Goal: Task Accomplishment & Management: Use online tool/utility

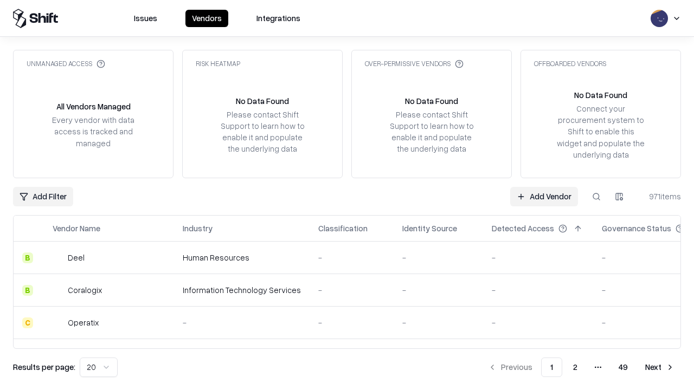
click at [544, 196] on link "Add Vendor" at bounding box center [544, 197] width 68 height 20
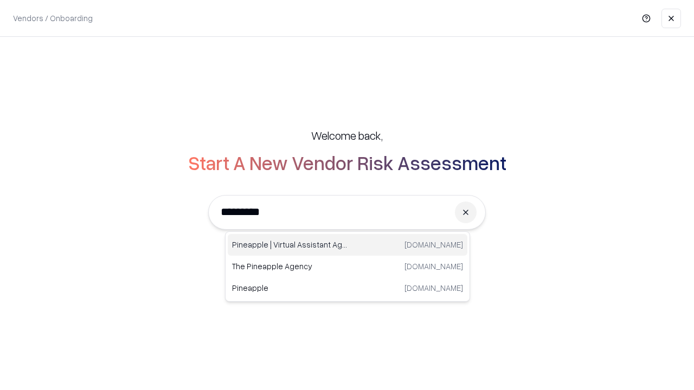
click at [347, 245] on div "Pineapple | Virtual Assistant Agency [DOMAIN_NAME]" at bounding box center [348, 245] width 240 height 22
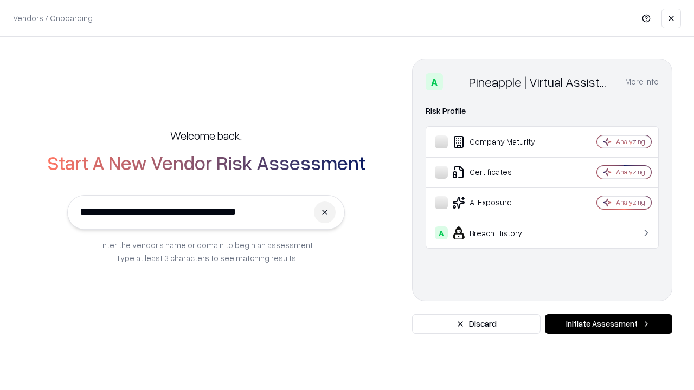
type input "**********"
click at [608, 324] on button "Initiate Assessment" at bounding box center [608, 324] width 127 height 20
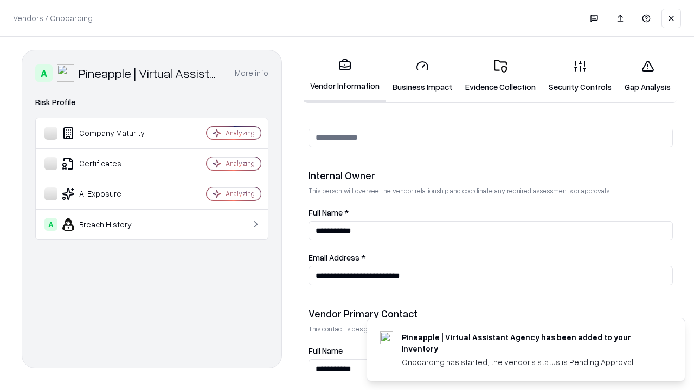
scroll to position [562, 0]
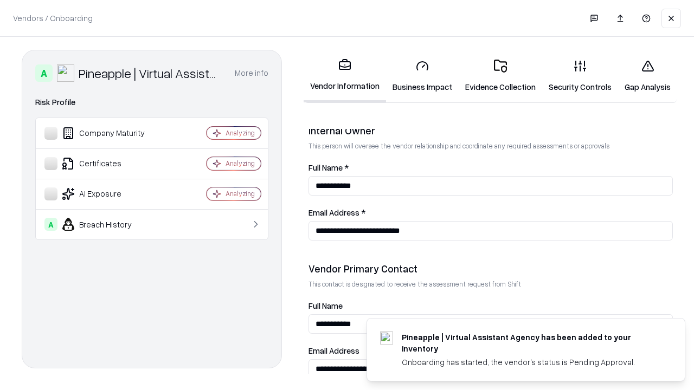
click at [422, 76] on link "Business Impact" at bounding box center [422, 76] width 73 height 50
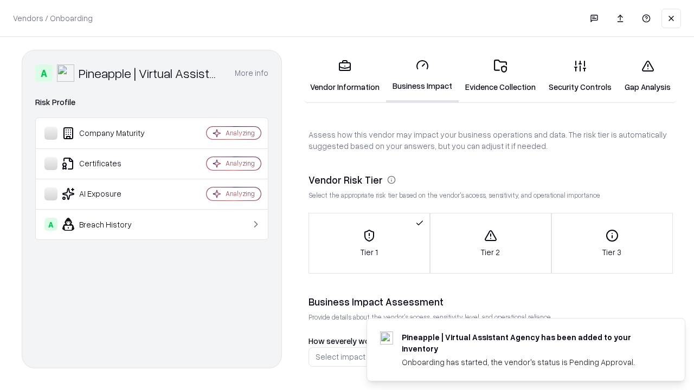
click at [647, 76] on link "Gap Analysis" at bounding box center [647, 76] width 59 height 50
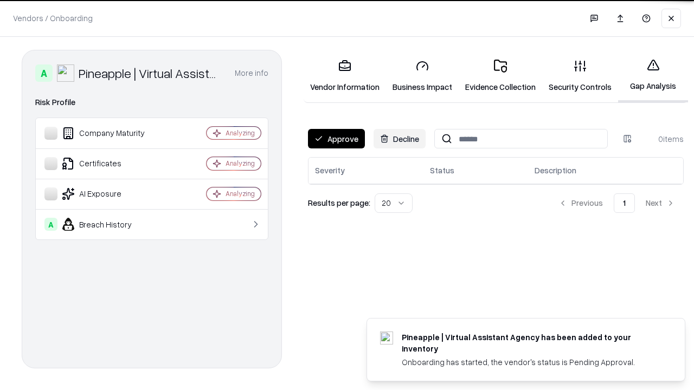
click at [336, 139] on button "Approve" at bounding box center [336, 139] width 57 height 20
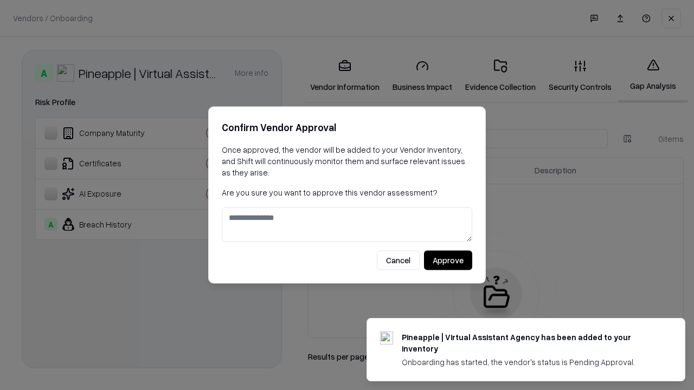
click at [448, 260] on button "Approve" at bounding box center [448, 261] width 48 height 20
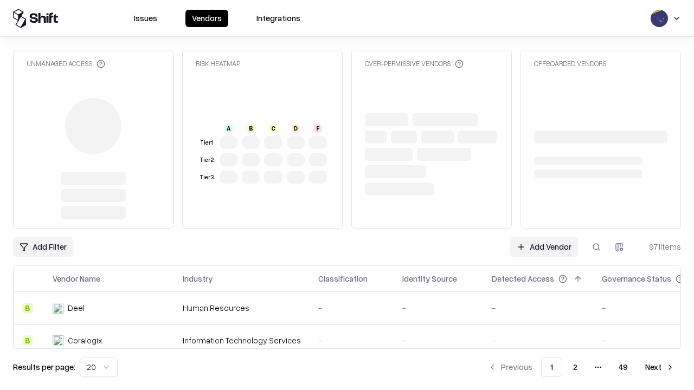
click at [544, 247] on link "Add Vendor" at bounding box center [544, 247] width 68 height 20
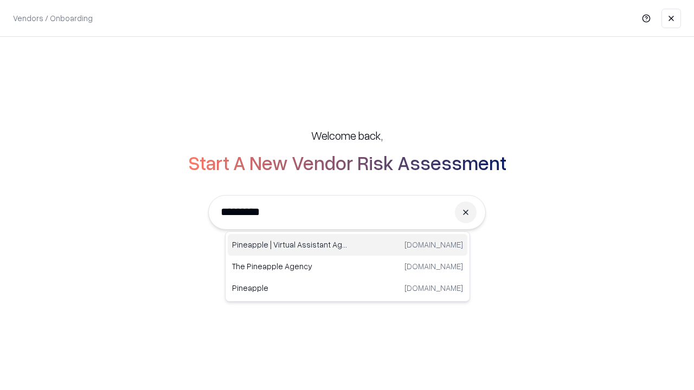
click at [347, 245] on div "Pineapple | Virtual Assistant Agency [DOMAIN_NAME]" at bounding box center [348, 245] width 240 height 22
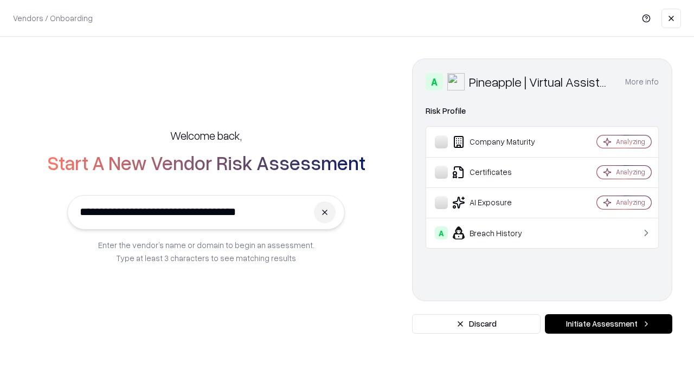
type input "**********"
click at [608, 324] on button "Initiate Assessment" at bounding box center [608, 324] width 127 height 20
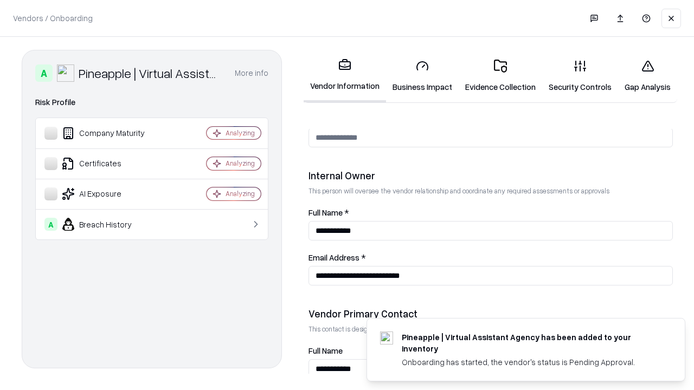
scroll to position [562, 0]
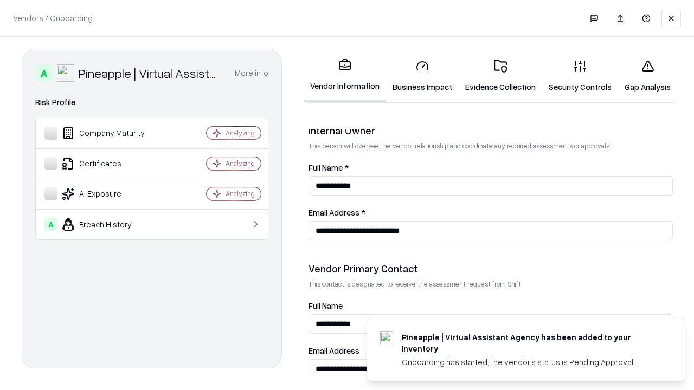
click at [647, 76] on link "Gap Analysis" at bounding box center [647, 76] width 59 height 50
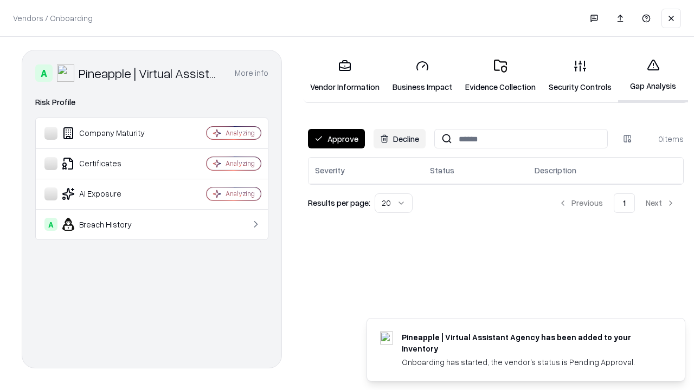
click at [336, 139] on button "Approve" at bounding box center [336, 139] width 57 height 20
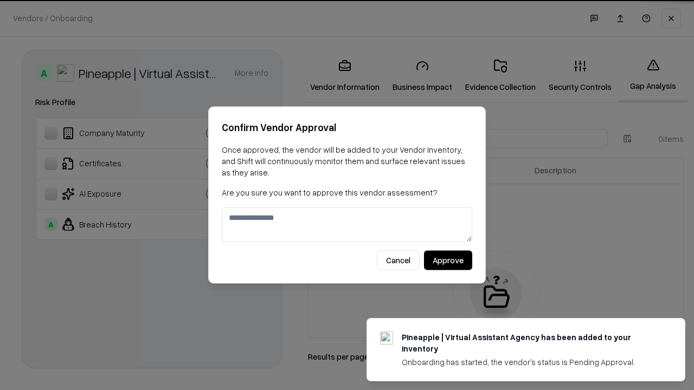
click at [448, 260] on button "Approve" at bounding box center [448, 261] width 48 height 20
